Goal: Check status: Check status

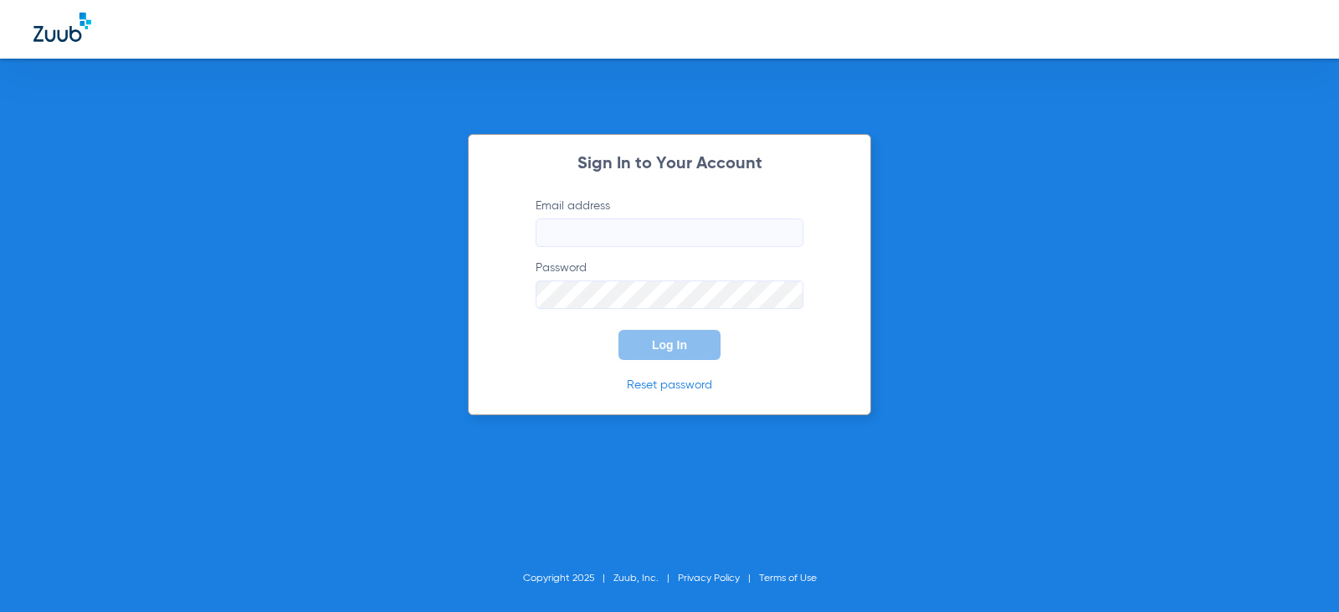
click at [603, 239] on input "Email address" at bounding box center [670, 232] width 268 height 28
type input "[EMAIL_ADDRESS][DOMAIN_NAME]"
click at [619, 330] on button "Log In" at bounding box center [670, 345] width 102 height 30
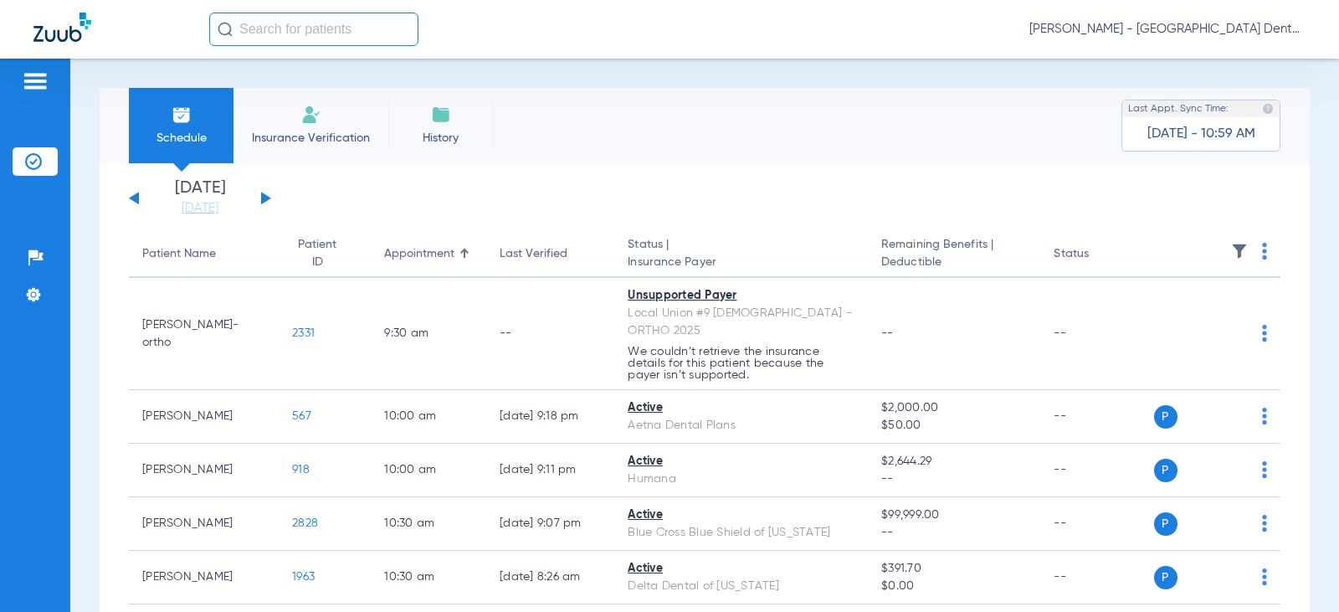
click at [265, 198] on button at bounding box center [266, 198] width 10 height 13
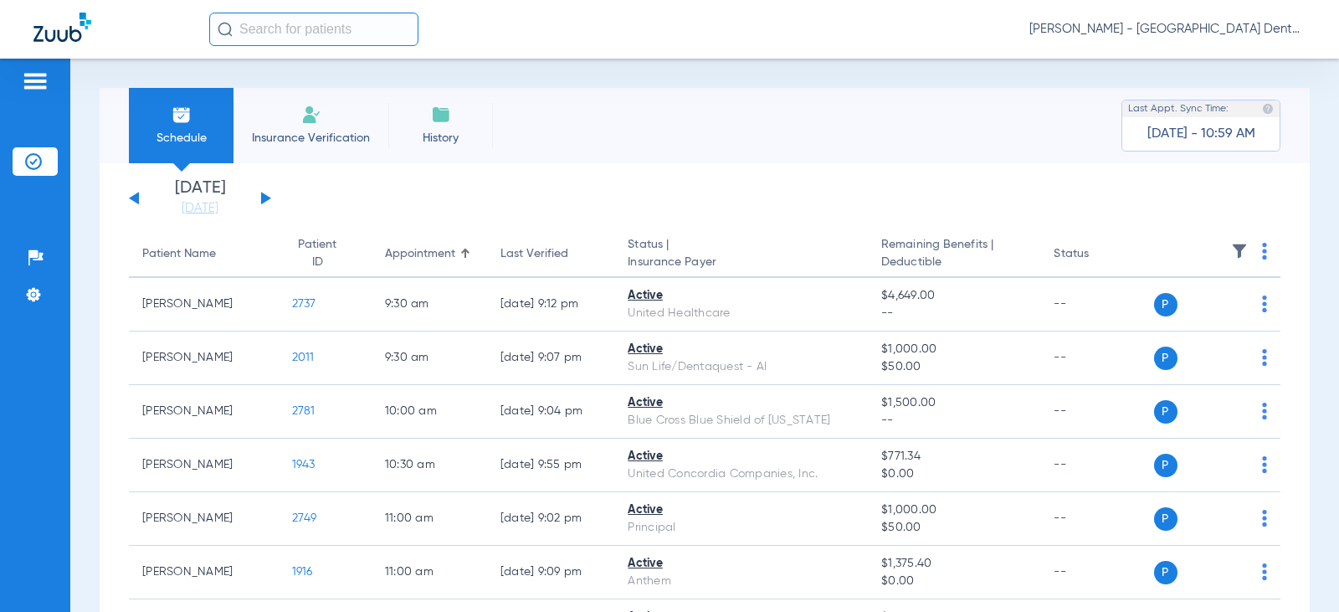
click at [265, 201] on button at bounding box center [266, 198] width 10 height 13
click at [264, 199] on button at bounding box center [266, 198] width 10 height 13
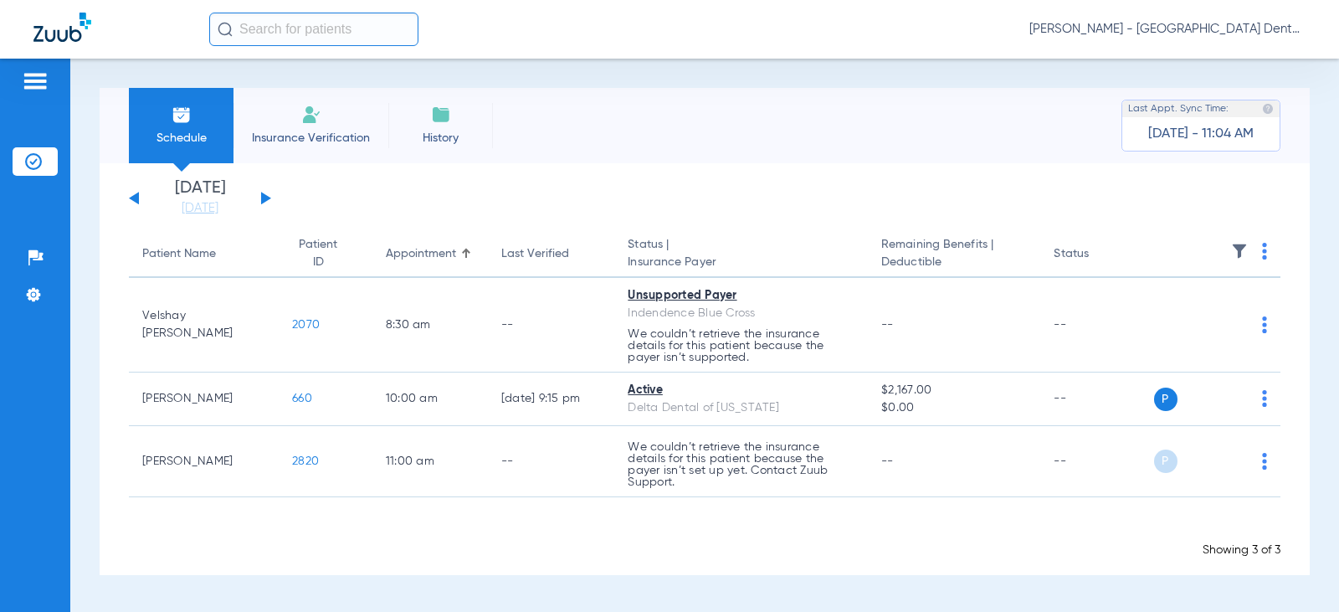
click at [266, 200] on button at bounding box center [266, 198] width 10 height 13
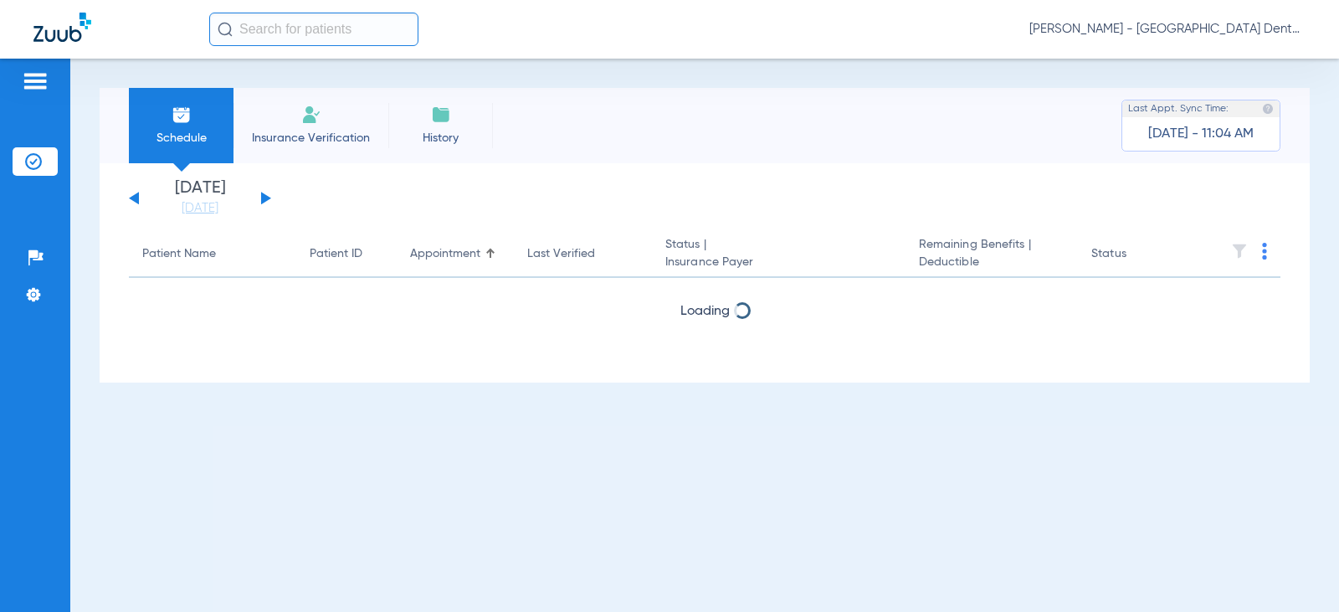
click at [266, 200] on button at bounding box center [266, 198] width 10 height 13
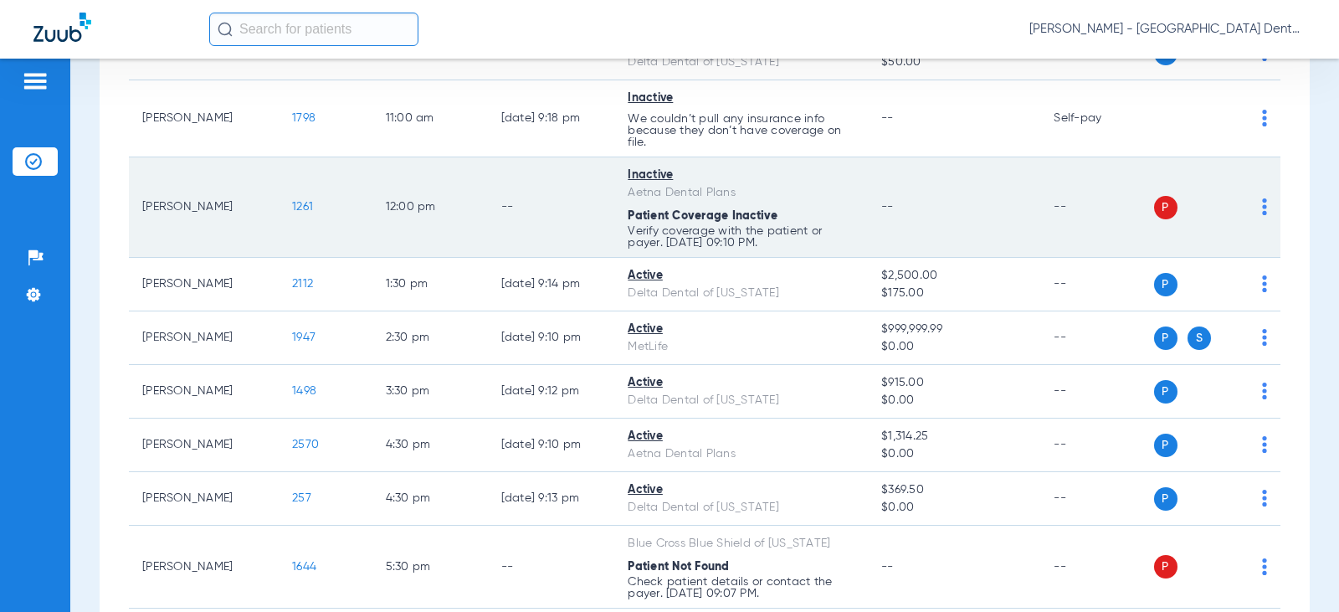
scroll to position [335, 0]
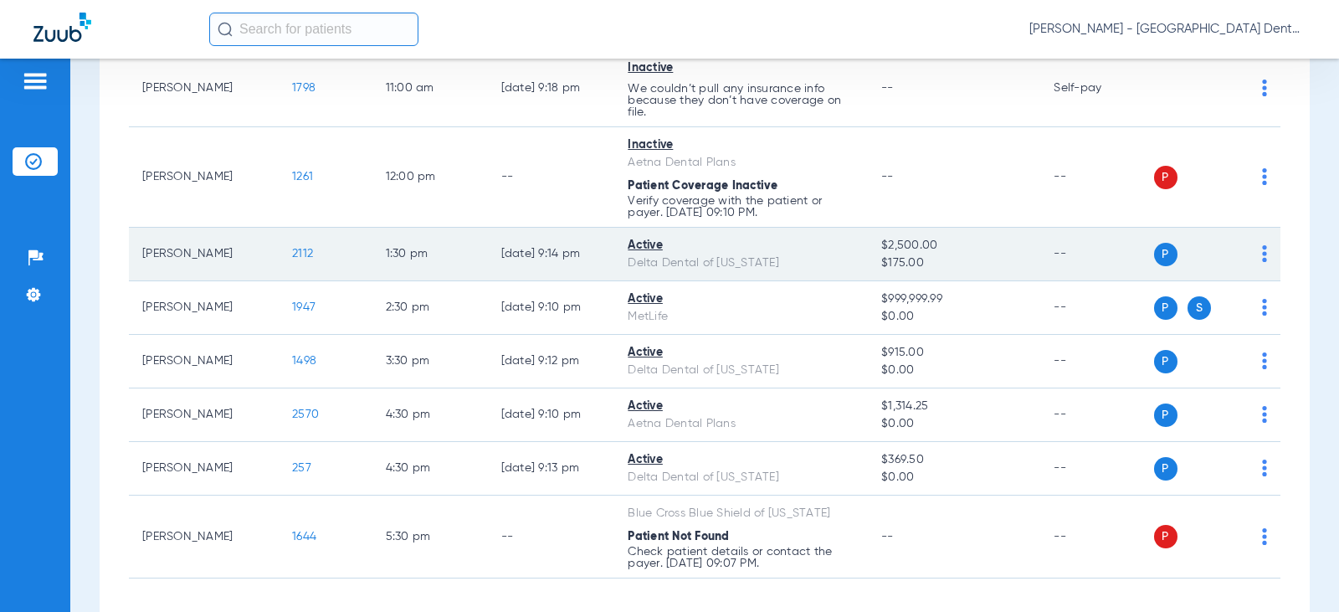
click at [292, 255] on span "2112" at bounding box center [302, 254] width 21 height 12
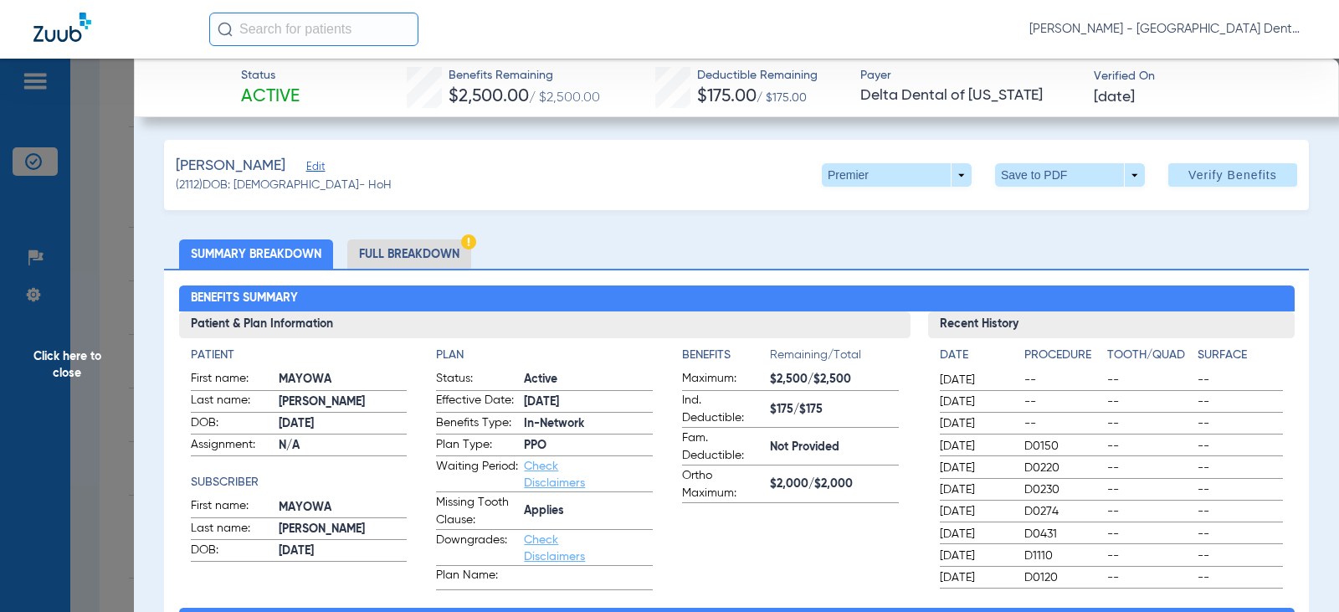
scroll to position [0, 0]
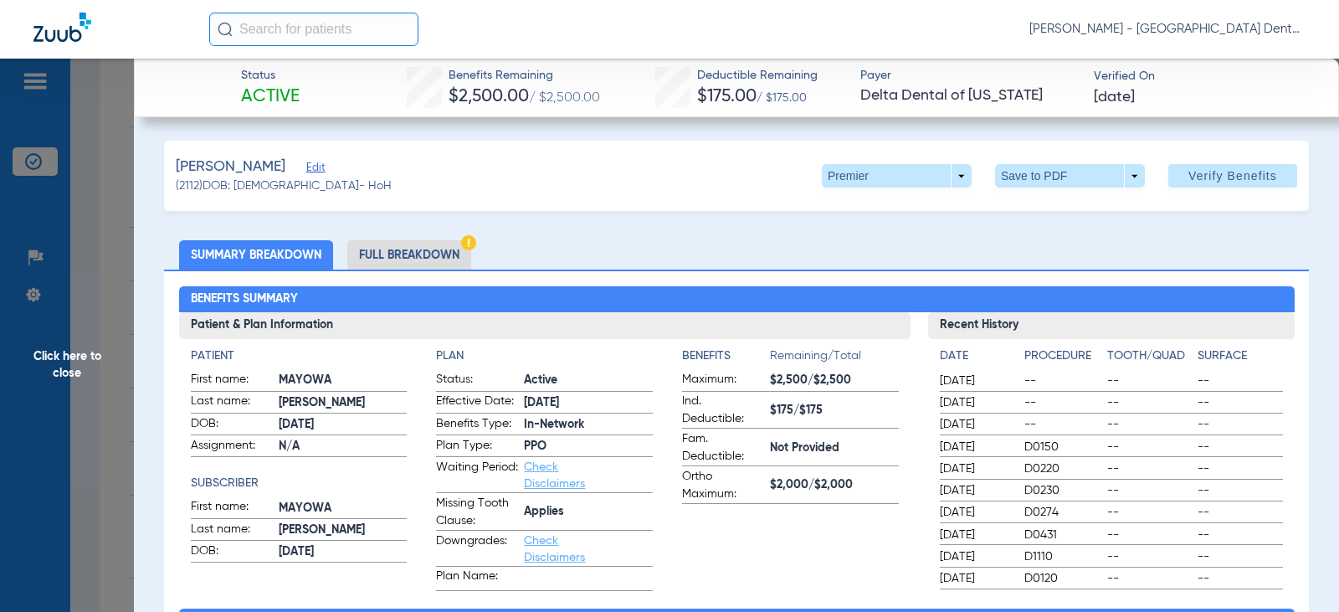
drag, startPoint x: 59, startPoint y: 362, endPoint x: 94, endPoint y: 369, distance: 35.8
click at [59, 362] on span "Click here to close" at bounding box center [67, 365] width 134 height 612
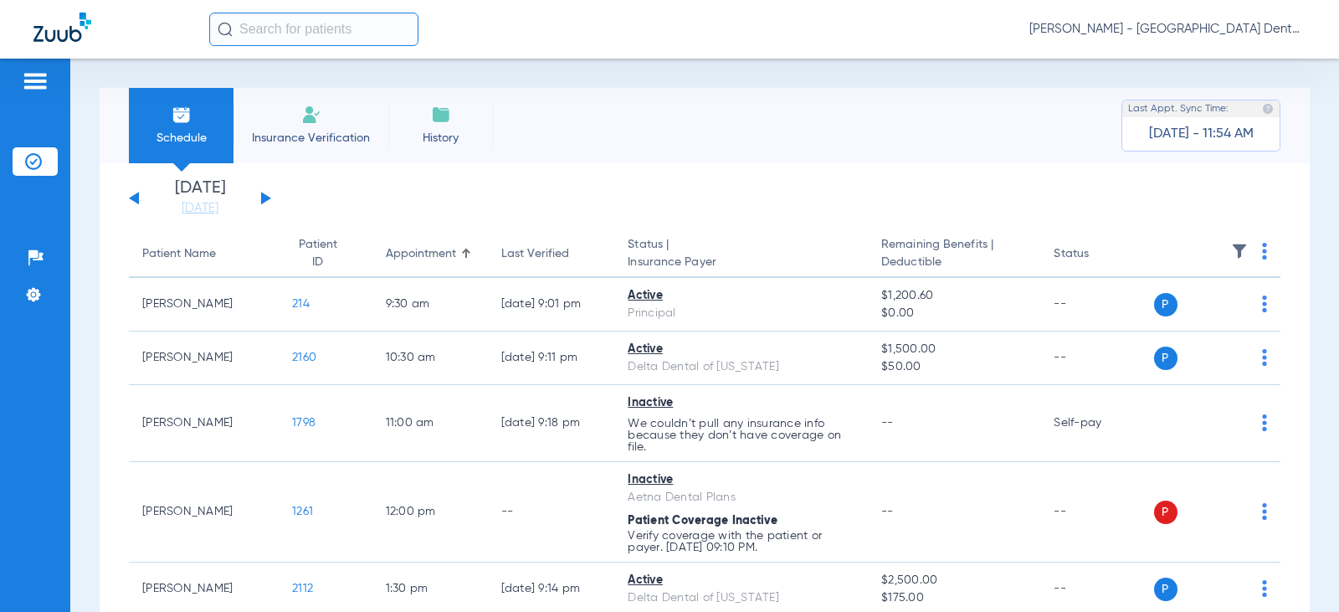
click at [215, 190] on li "[DATE]" at bounding box center [200, 198] width 100 height 37
click at [214, 208] on link "[DATE]" at bounding box center [200, 208] width 100 height 17
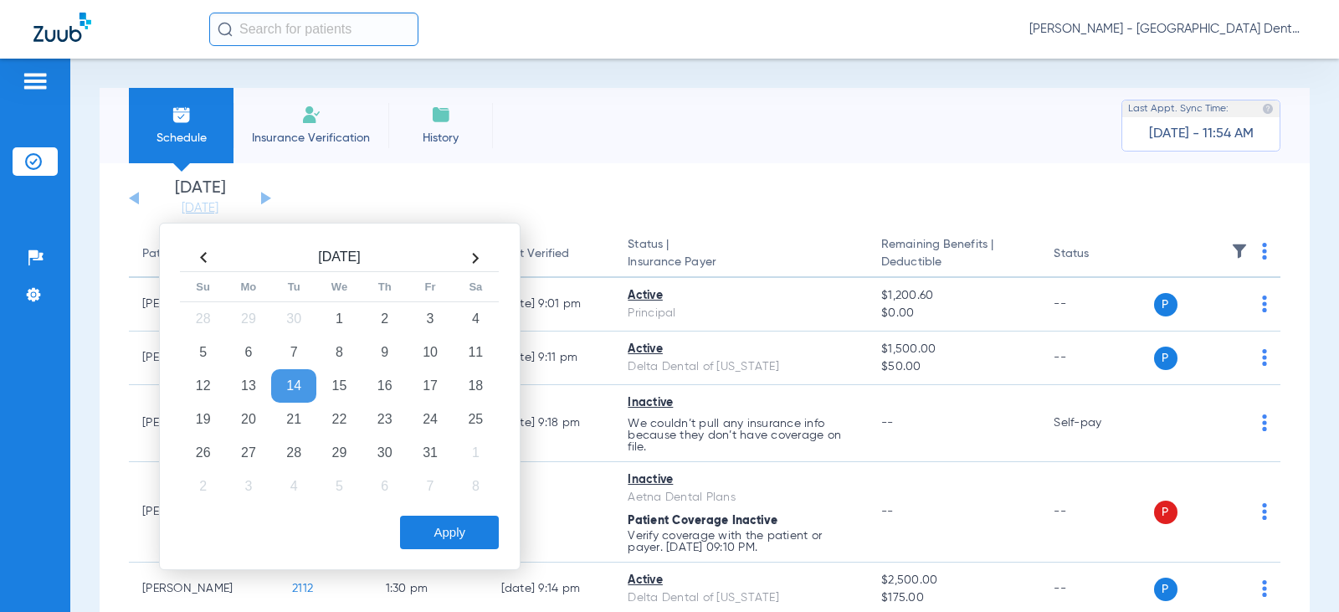
click at [293, 381] on td "14" at bounding box center [293, 385] width 45 height 33
click at [681, 148] on div "Schedule Insurance Verification History Last Appt. Sync Time: [DATE] - 11:54 AM" at bounding box center [705, 125] width 1211 height 75
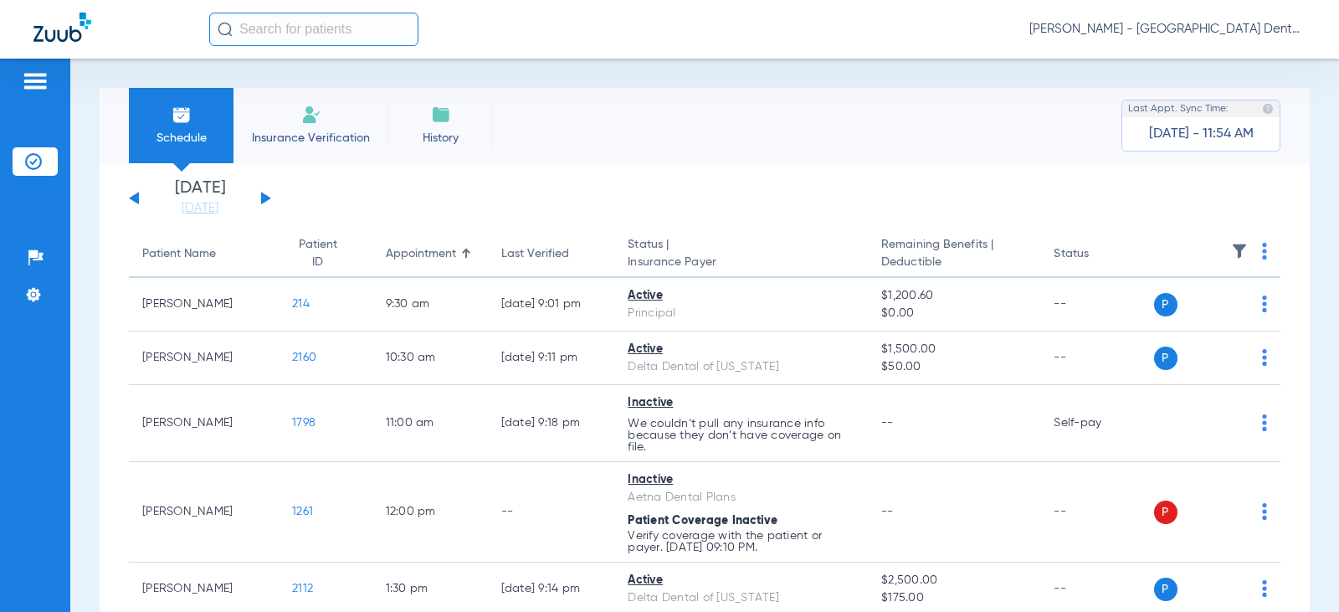
click at [134, 199] on button at bounding box center [134, 198] width 10 height 13
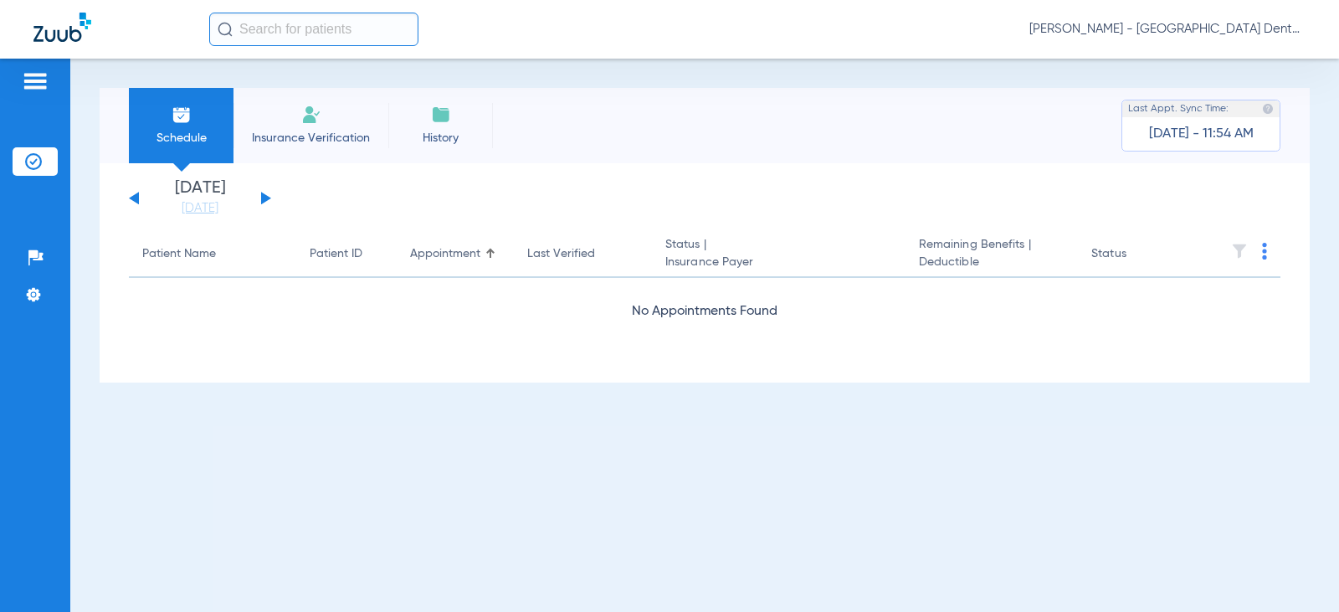
click at [134, 199] on button at bounding box center [134, 198] width 10 height 13
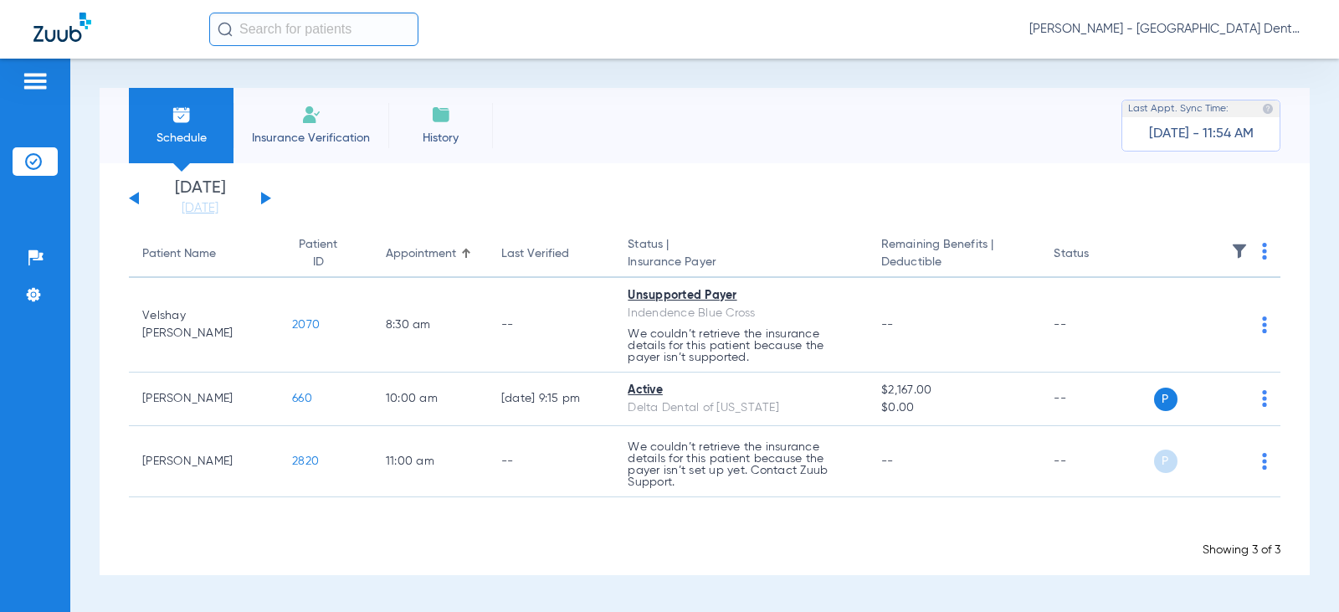
click at [134, 199] on button at bounding box center [134, 198] width 10 height 13
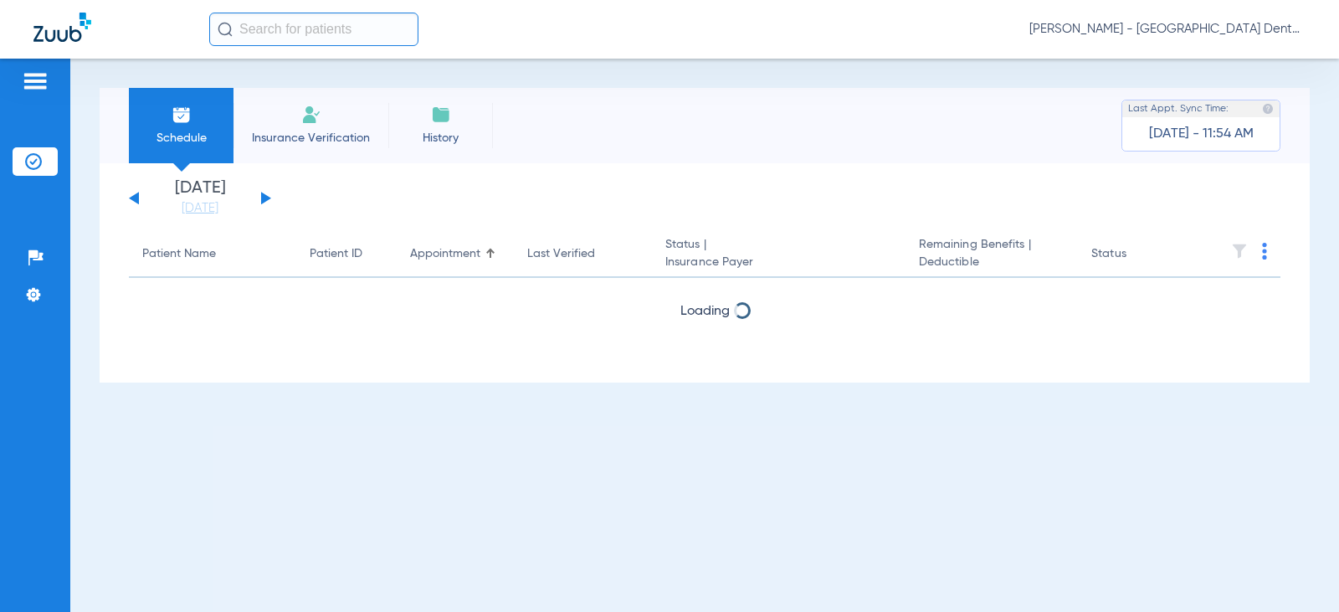
click at [134, 199] on button at bounding box center [134, 198] width 10 height 13
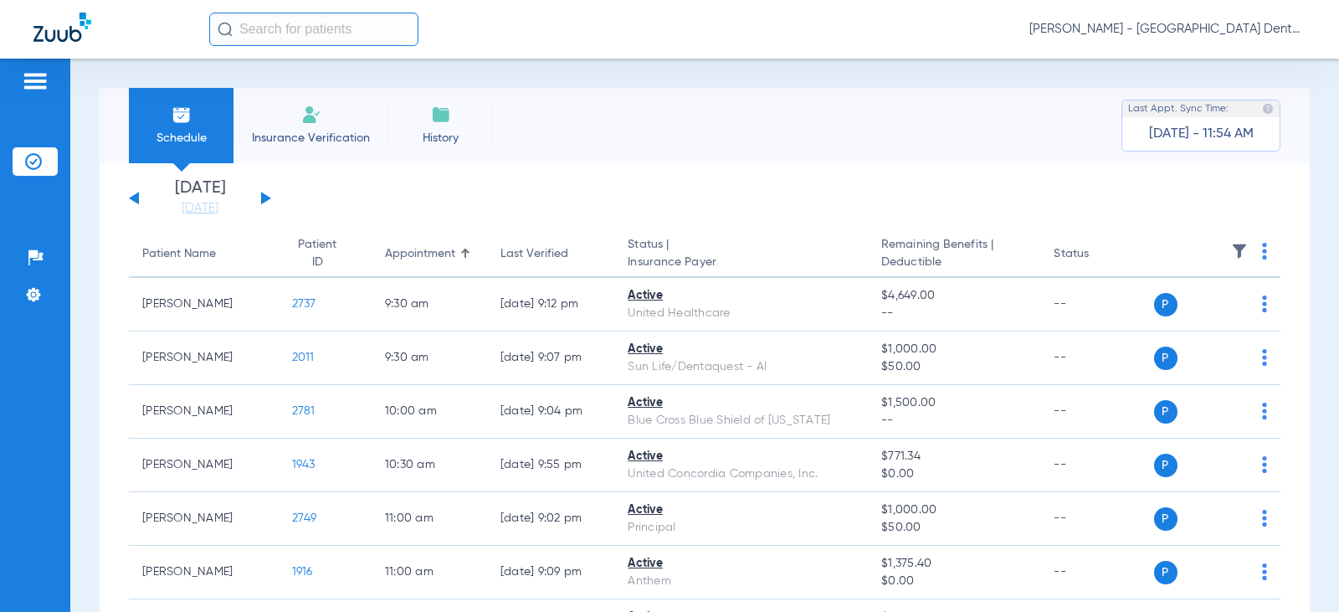
click at [134, 199] on button at bounding box center [134, 198] width 10 height 13
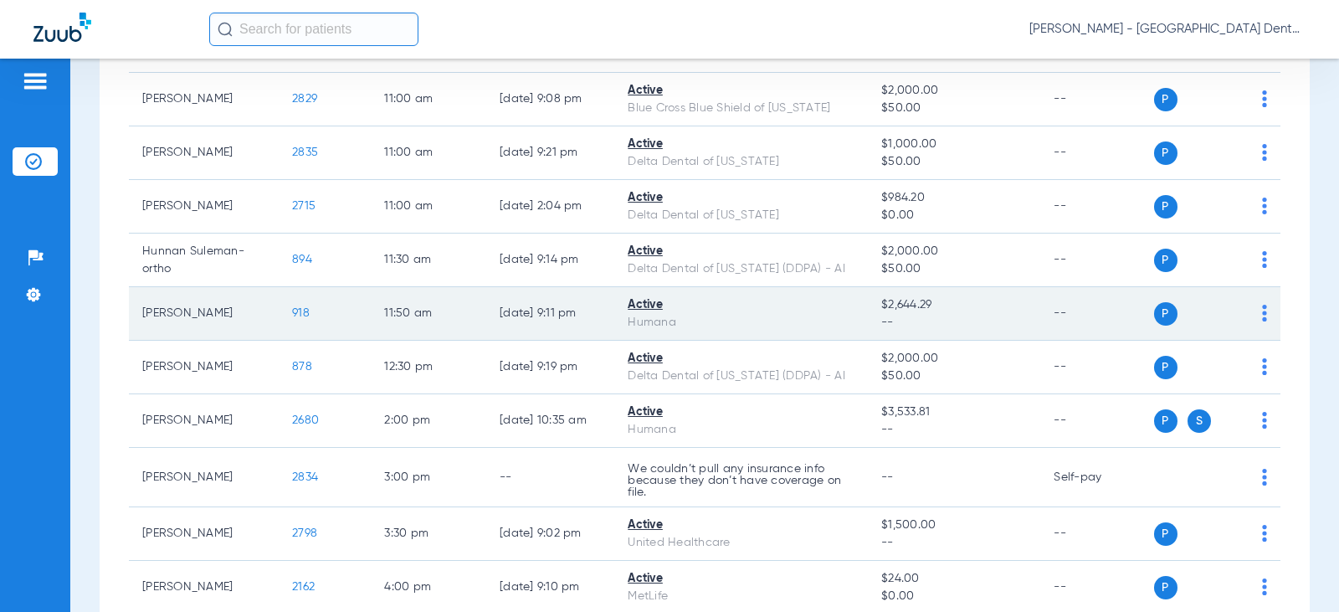
scroll to position [586, 0]
